Goal: Information Seeking & Learning: Learn about a topic

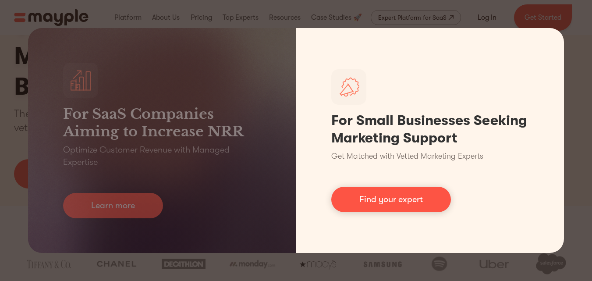
click at [331, 258] on div "For SaaS Companies Aiming to Increase NRR Optimize Customer Revenue with Manage…" at bounding box center [296, 140] width 592 height 281
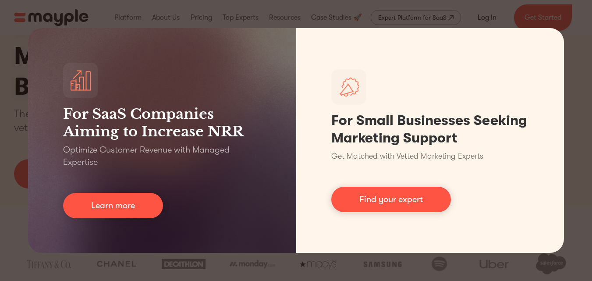
click at [322, 270] on div "For SaaS Companies Aiming to Increase NRR Optimize Customer Revenue with Manage…" at bounding box center [296, 140] width 592 height 281
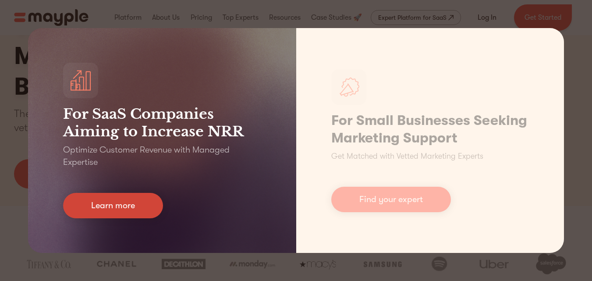
click at [126, 199] on link "Learn more" at bounding box center [113, 205] width 100 height 25
